Goal: Task Accomplishment & Management: Manage account settings

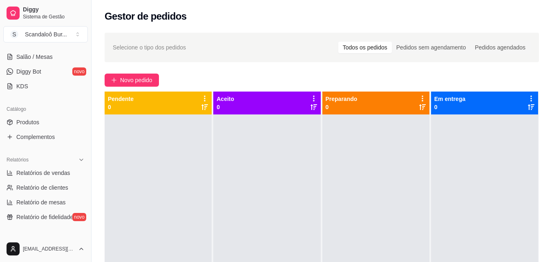
scroll to position [189, 0]
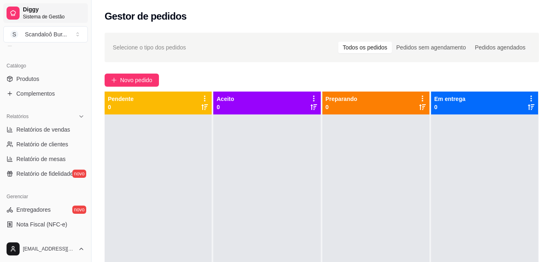
click at [32, 4] on link "Diggy Sistema de Gestão" at bounding box center [45, 13] width 85 height 20
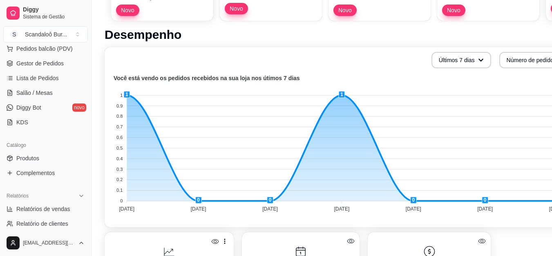
scroll to position [112, 0]
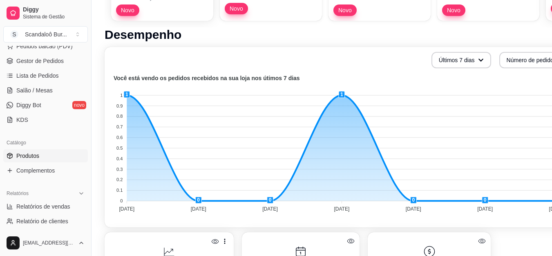
click at [27, 153] on span "Produtos" at bounding box center [27, 155] width 23 height 8
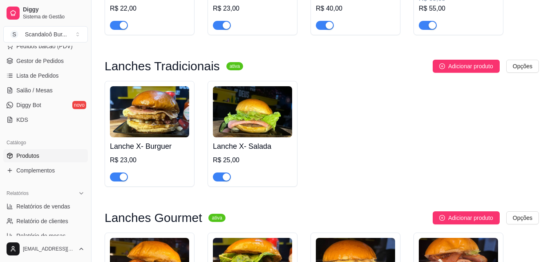
scroll to position [192, 0]
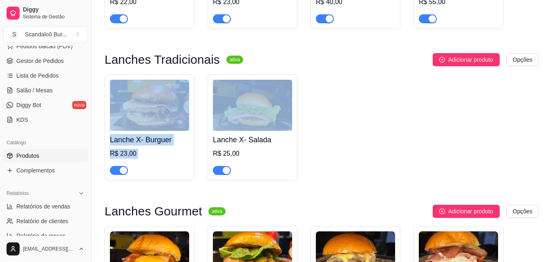
drag, startPoint x: 551, startPoint y: 56, endPoint x: 550, endPoint y: 69, distance: 13.5
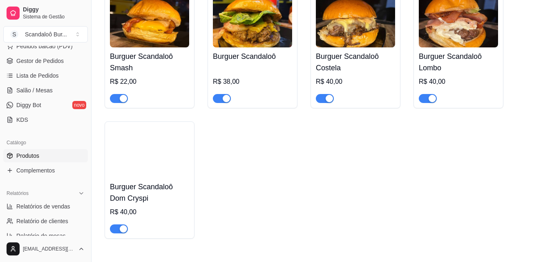
scroll to position [424, 0]
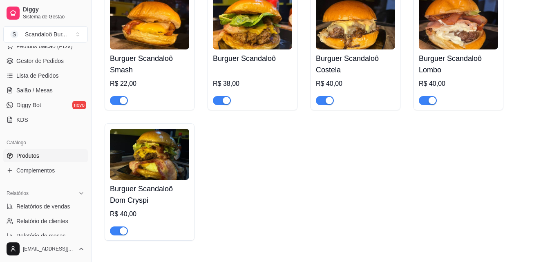
click at [159, 159] on img at bounding box center [149, 154] width 79 height 51
